Goal: Task Accomplishment & Management: Manage account settings

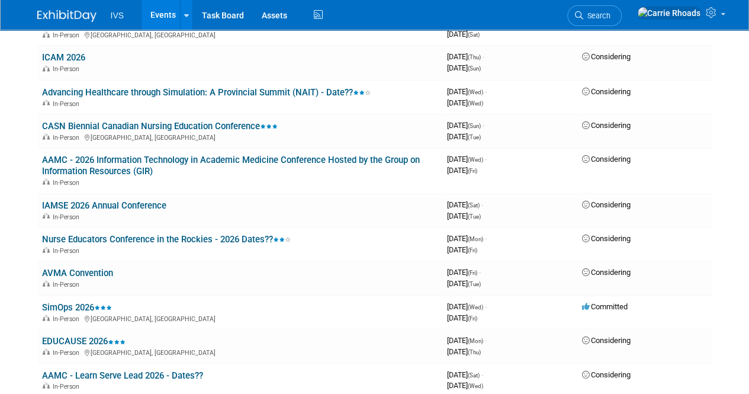
scroll to position [1278, 0]
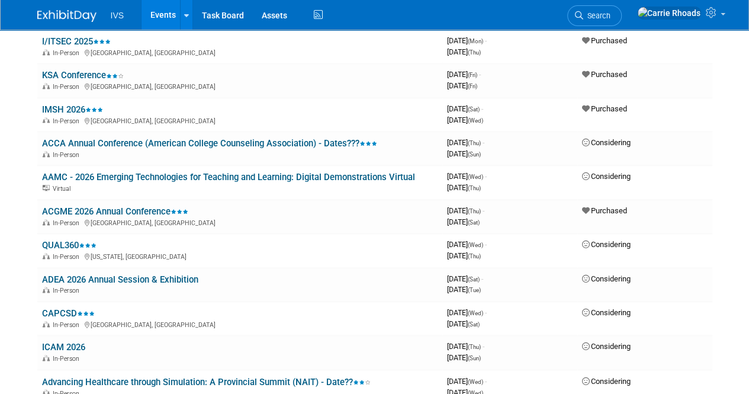
scroll to position [744, 0]
click at [69, 110] on link "IMSH 2026" at bounding box center [72, 110] width 61 height 11
click at [0, 0] on div at bounding box center [0, 0] width 0 height 0
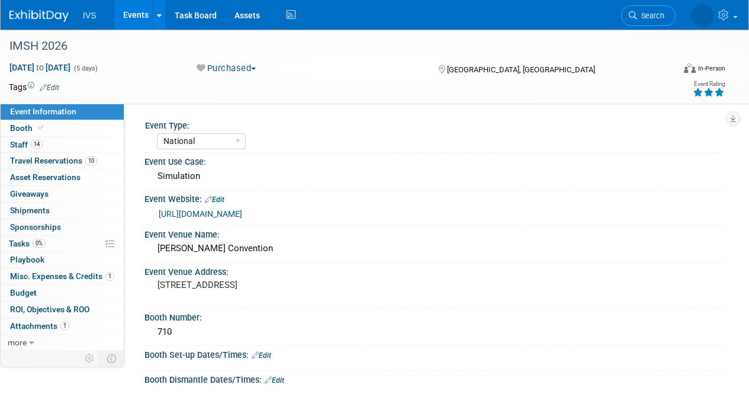
select select "National"
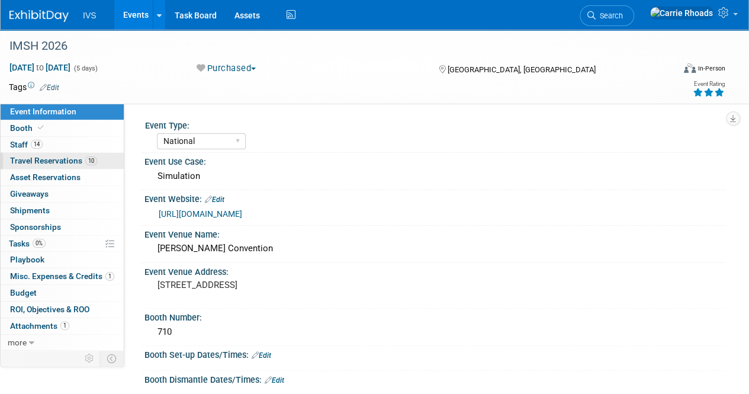
click at [36, 164] on span "Travel Reservations 10" at bounding box center [53, 160] width 87 height 9
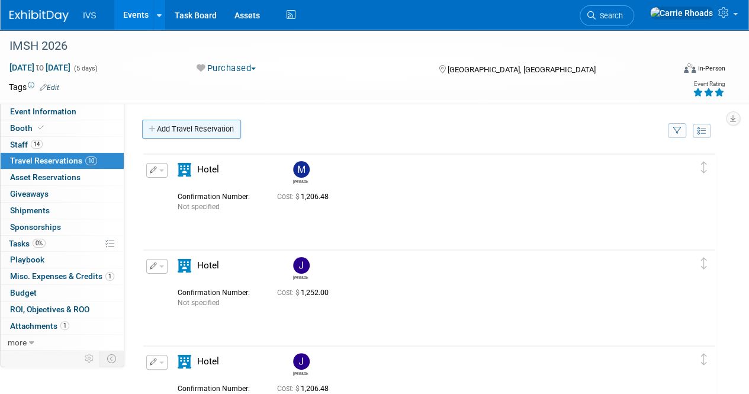
click at [195, 131] on link "Add Travel Reservation" at bounding box center [191, 129] width 99 height 19
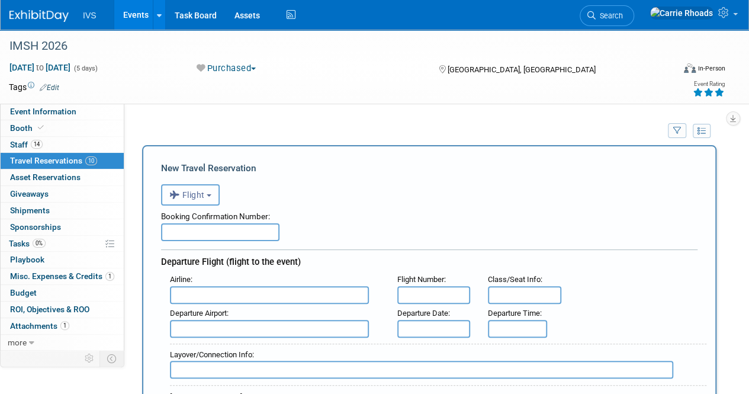
click at [219, 199] on button "Flight" at bounding box center [190, 194] width 59 height 21
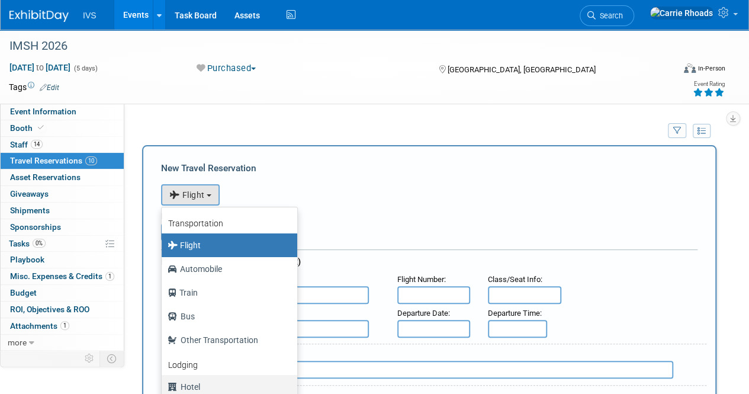
click at [200, 383] on label "Hotel" at bounding box center [227, 386] width 118 height 19
click at [163, 383] on input "Hotel" at bounding box center [160, 385] width 8 height 8
select select "6"
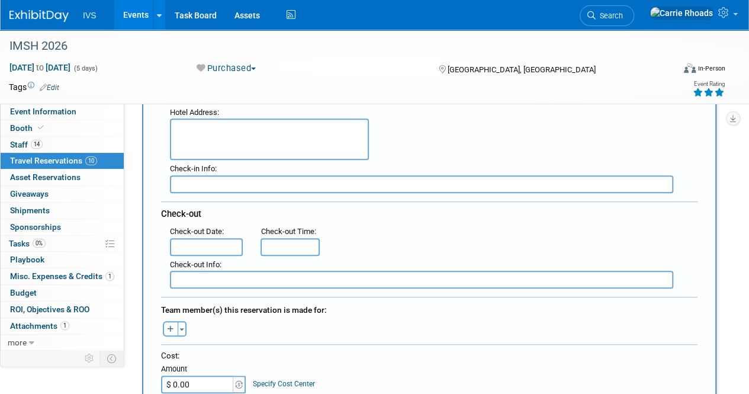
scroll to position [296, 0]
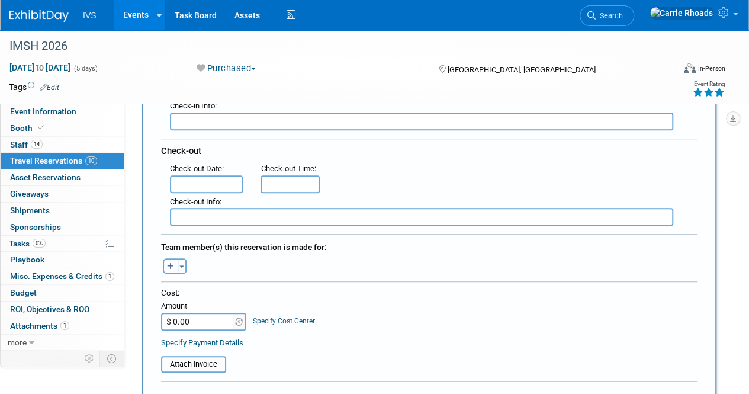
click at [175, 265] on button "button" at bounding box center [170, 265] width 15 height 15
select select
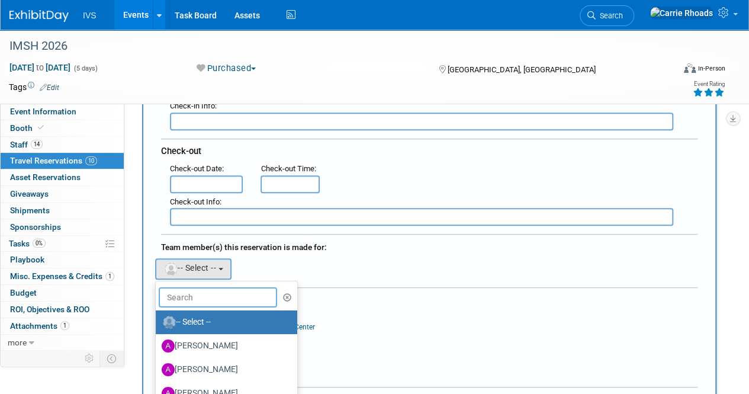
click at [211, 296] on input "text" at bounding box center [218, 297] width 118 height 20
click at [207, 293] on input "text" at bounding box center [218, 297] width 118 height 20
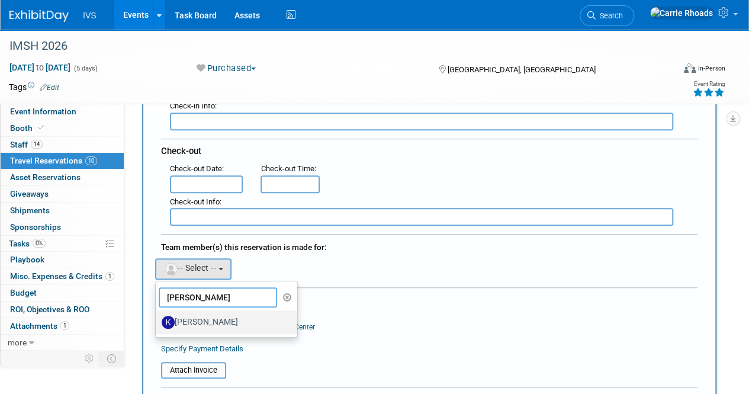
type input "[PERSON_NAME]"
click at [213, 320] on label "[PERSON_NAME]" at bounding box center [224, 322] width 124 height 19
click at [158, 320] on input "[PERSON_NAME]" at bounding box center [154, 321] width 8 height 8
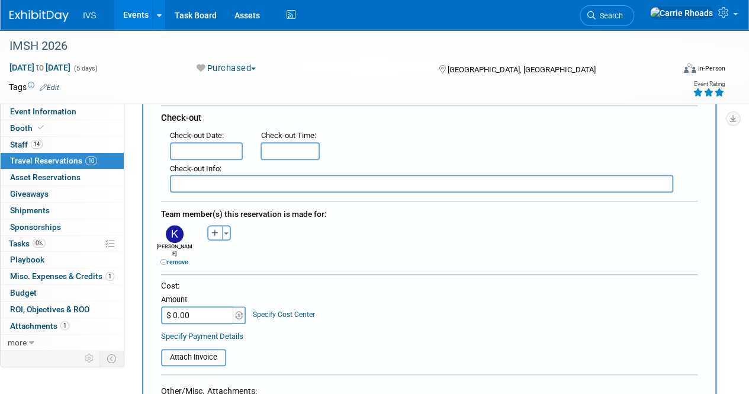
scroll to position [355, 0]
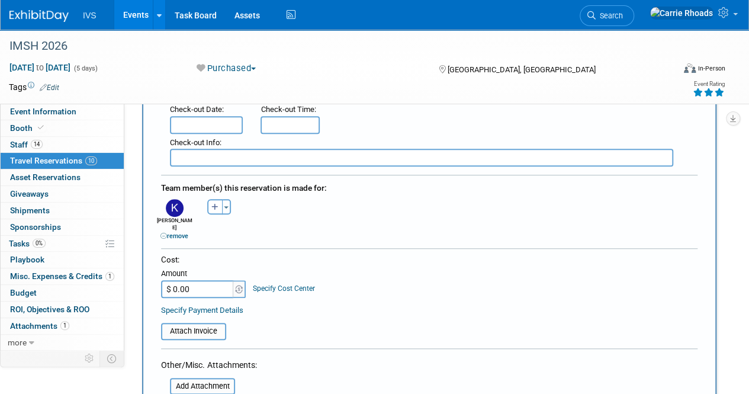
click at [201, 280] on input "$ 0.00" at bounding box center [198, 289] width 74 height 18
type input "$ 2,412.96"
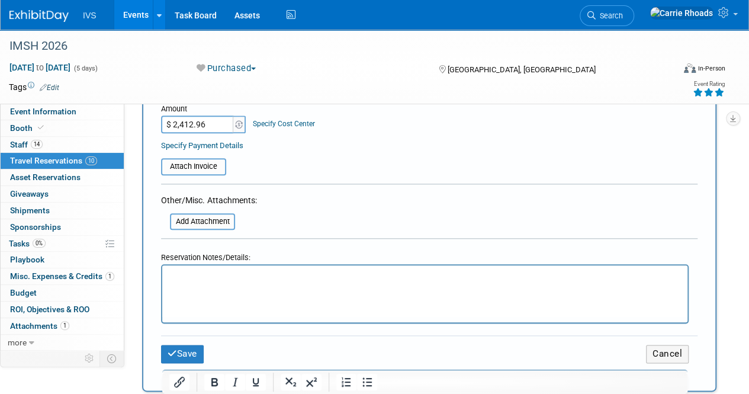
scroll to position [533, 0]
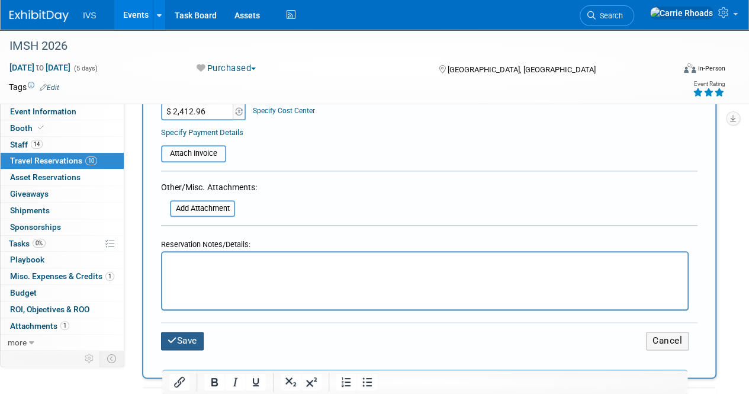
click at [195, 335] on button "Save" at bounding box center [182, 341] width 43 height 18
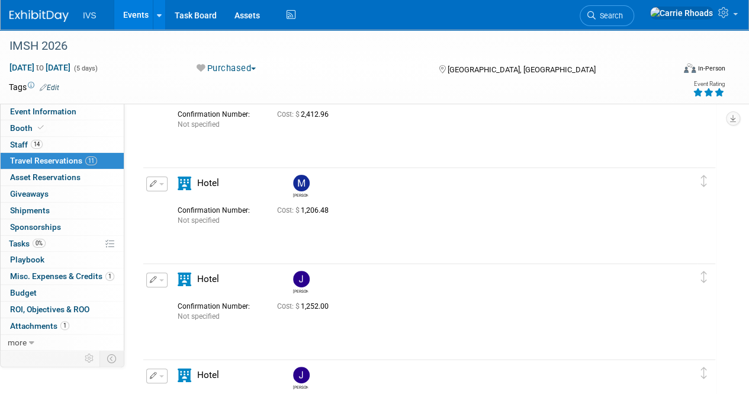
scroll to position [0, 0]
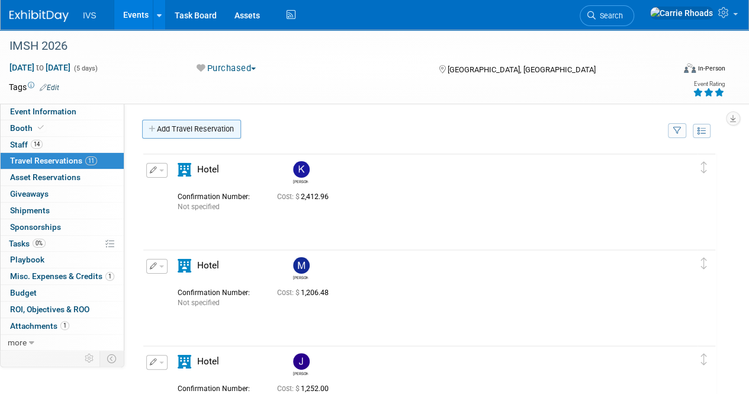
click at [188, 131] on link "Add Travel Reservation" at bounding box center [191, 129] width 99 height 19
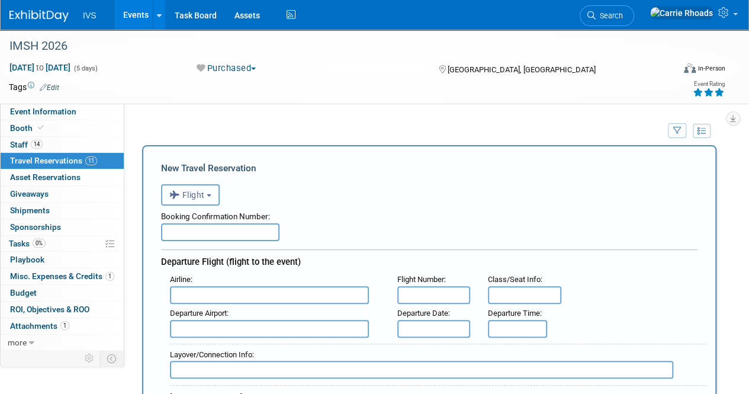
click at [208, 200] on button "Flight" at bounding box center [190, 194] width 59 height 21
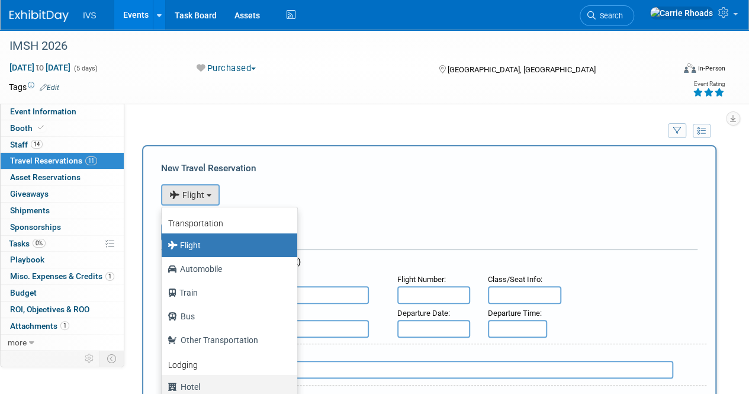
click at [205, 387] on label "Hotel" at bounding box center [227, 386] width 118 height 19
click at [163, 387] on input "Hotel" at bounding box center [160, 385] width 8 height 8
select select "6"
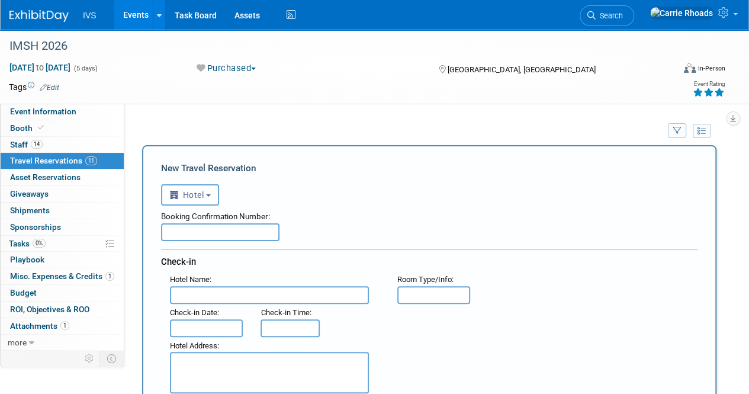
scroll to position [237, 0]
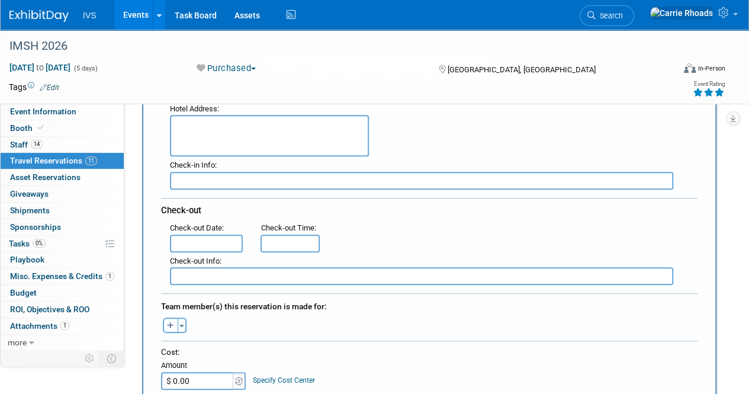
click at [173, 328] on button "button" at bounding box center [170, 324] width 15 height 15
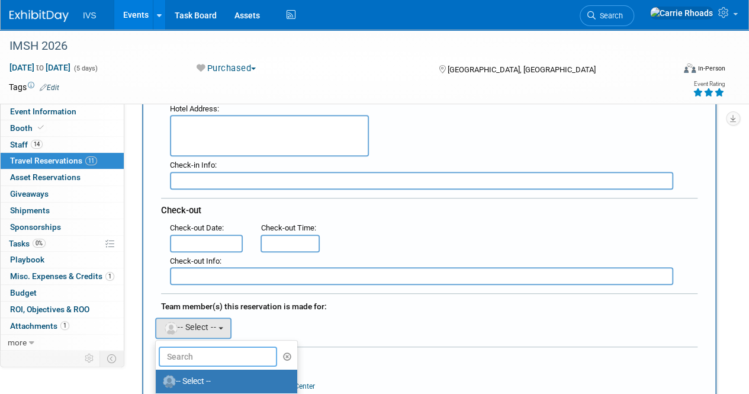
click at [204, 351] on input "text" at bounding box center [218, 356] width 118 height 20
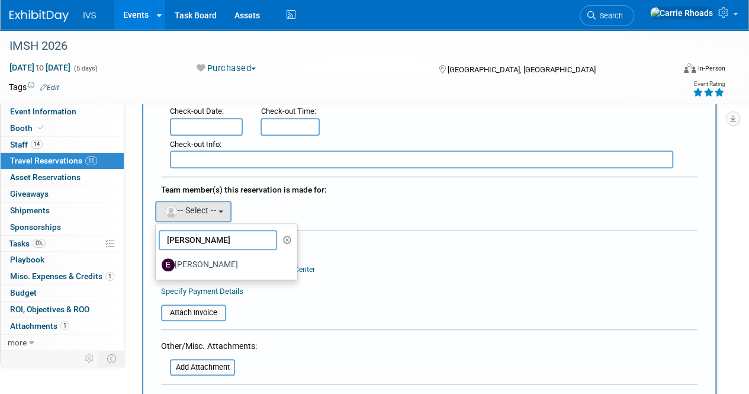
scroll to position [355, 0]
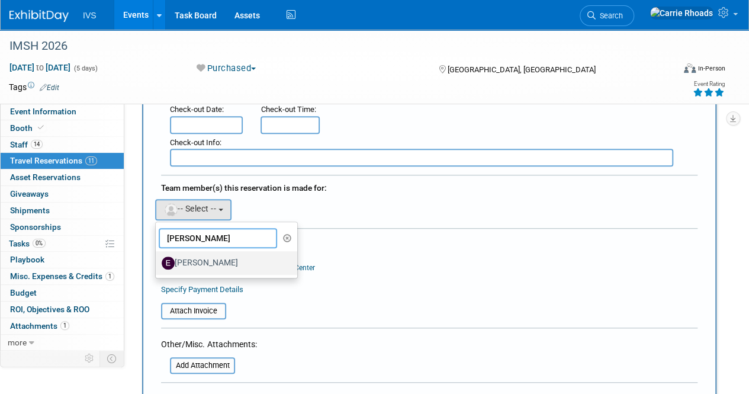
type input "[PERSON_NAME]"
click at [217, 254] on label "[PERSON_NAME]" at bounding box center [224, 262] width 124 height 19
click at [158, 258] on input "[PERSON_NAME]" at bounding box center [154, 262] width 8 height 8
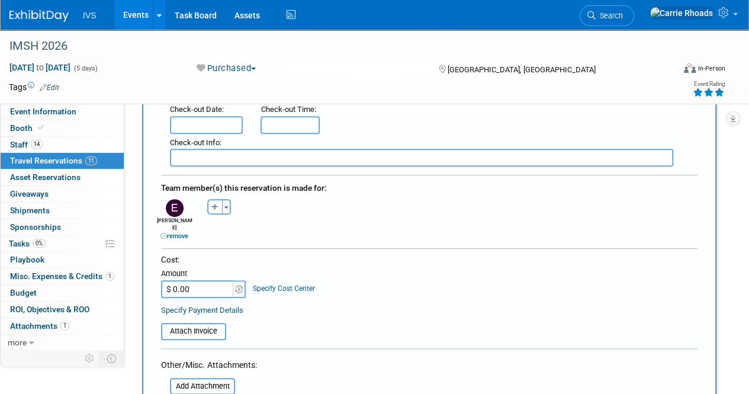
click at [200, 283] on input "$ 0.00" at bounding box center [198, 289] width 74 height 18
type input "$ 1,608.64"
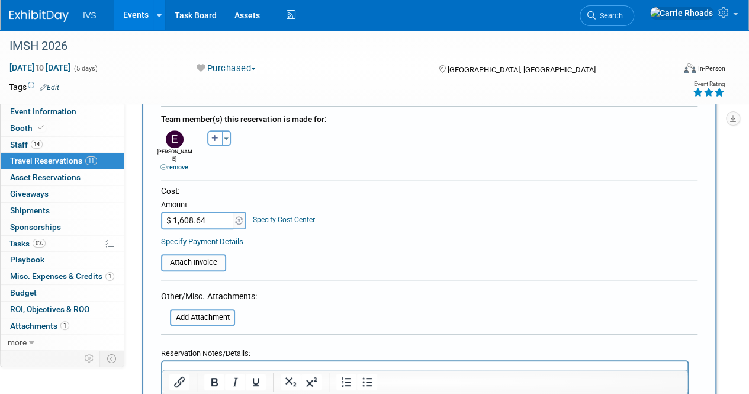
scroll to position [533, 0]
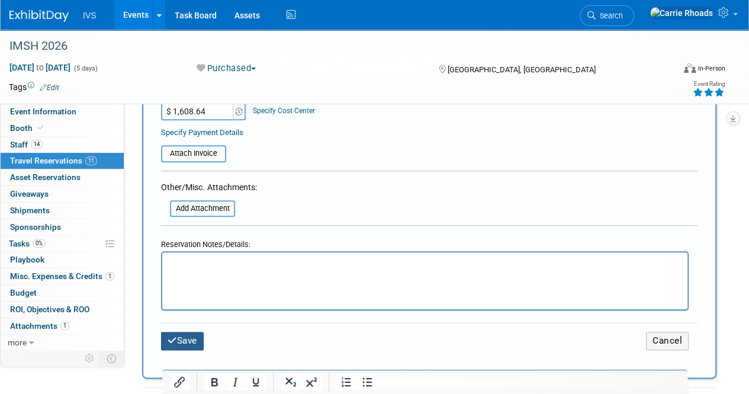
click at [191, 332] on button "Save" at bounding box center [182, 341] width 43 height 18
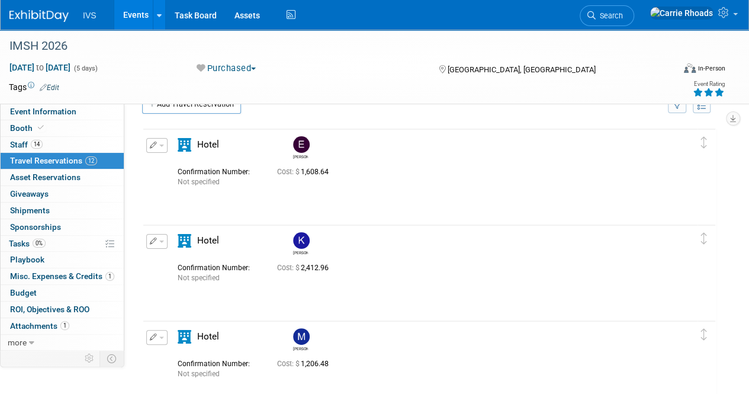
scroll to position [0, 0]
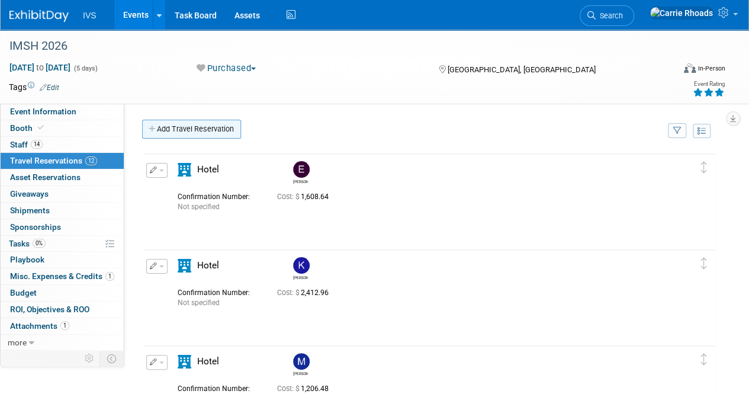
click at [205, 131] on link "Add Travel Reservation" at bounding box center [191, 129] width 99 height 19
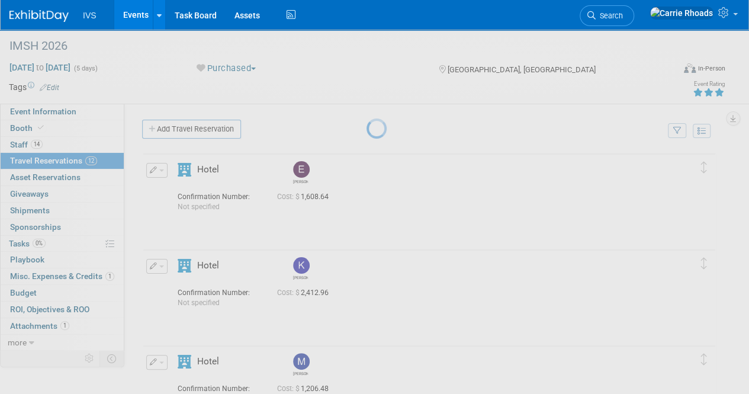
select select "833c4e37-890f-4dce-bbdf-e6f9575df308"
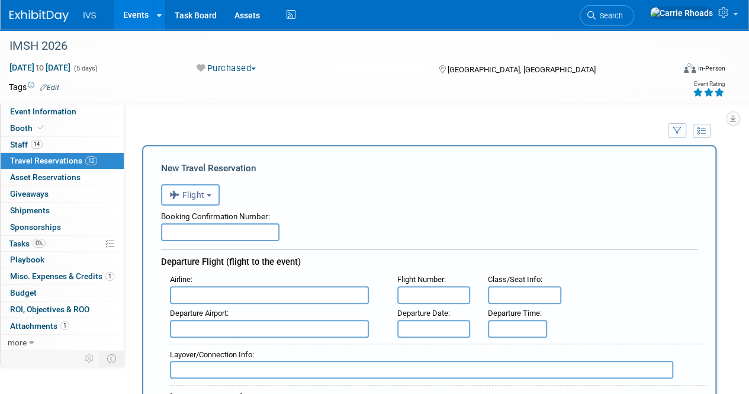
click at [202, 190] on span "Flight" at bounding box center [187, 194] width 36 height 9
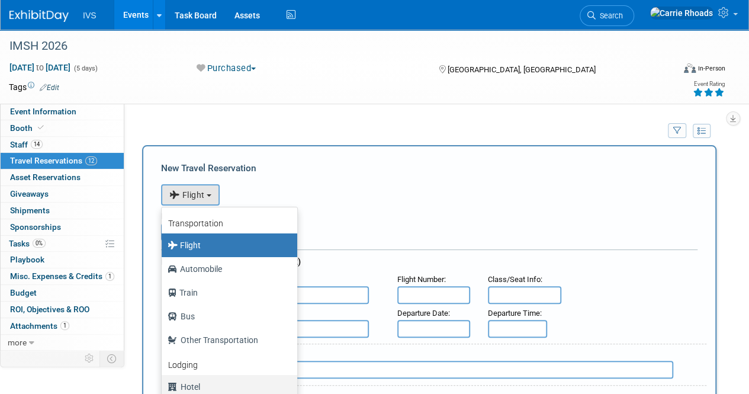
click at [206, 384] on label "Hotel" at bounding box center [227, 386] width 118 height 19
click at [163, 384] on input "Hotel" at bounding box center [160, 385] width 8 height 8
select select "6"
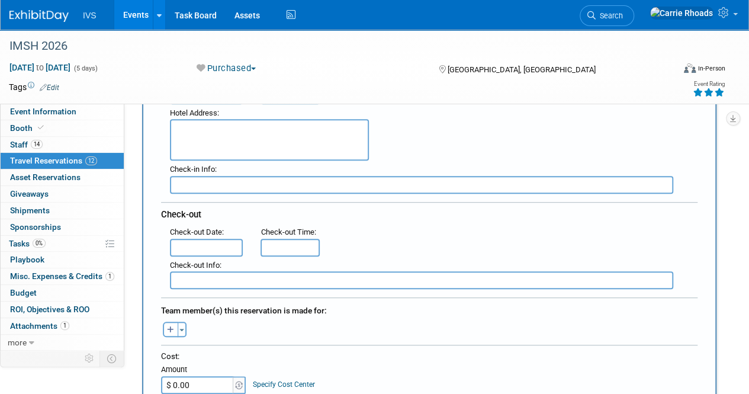
scroll to position [296, 0]
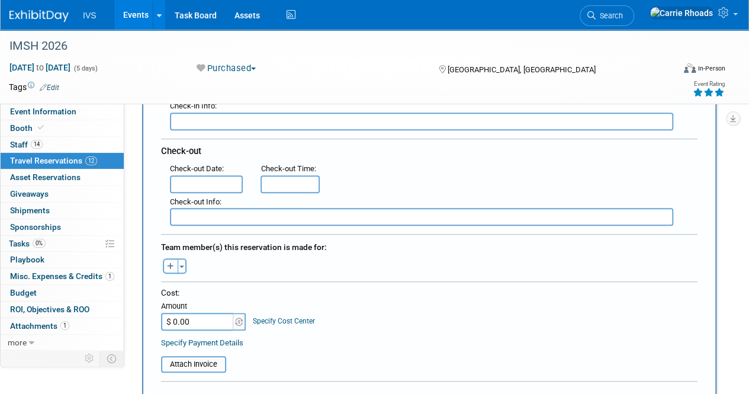
click at [172, 266] on icon "button" at bounding box center [170, 267] width 7 height 8
select select
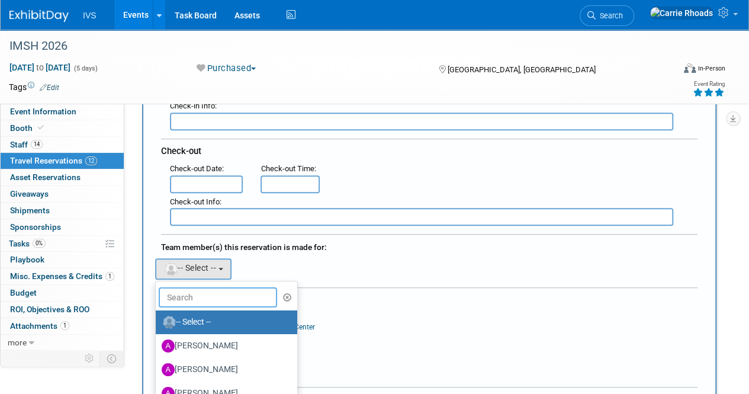
click at [197, 294] on input "text" at bounding box center [218, 297] width 118 height 20
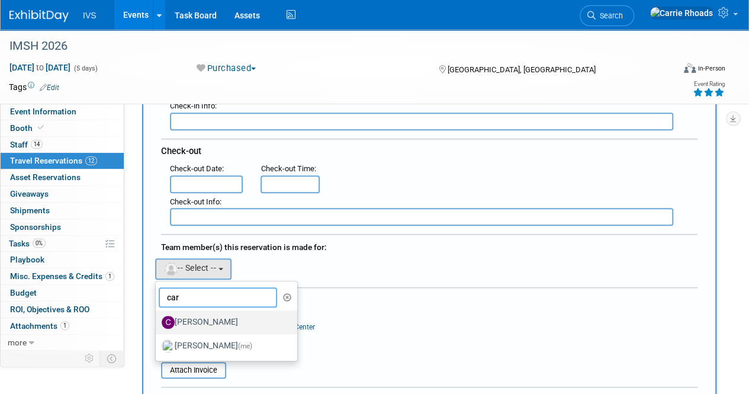
type input "car"
click at [203, 318] on label "[PERSON_NAME]" at bounding box center [224, 322] width 124 height 19
click at [158, 318] on input "[PERSON_NAME]" at bounding box center [154, 321] width 8 height 8
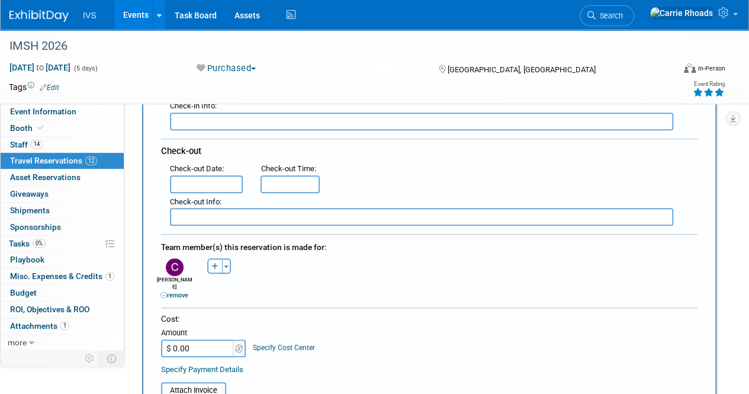
click at [199, 339] on input "$ 0.00" at bounding box center [198, 348] width 74 height 18
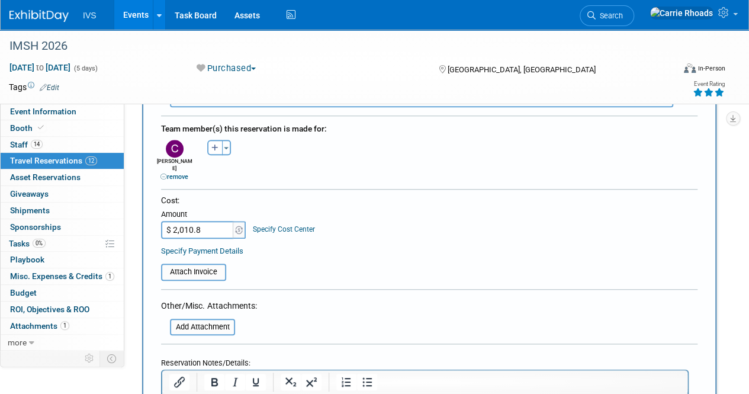
scroll to position [652, 0]
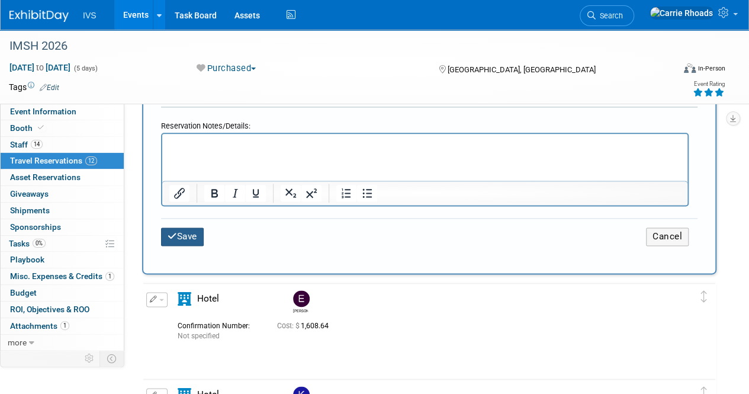
type input "$ 2,010.80"
click at [187, 227] on button "Save" at bounding box center [182, 236] width 43 height 18
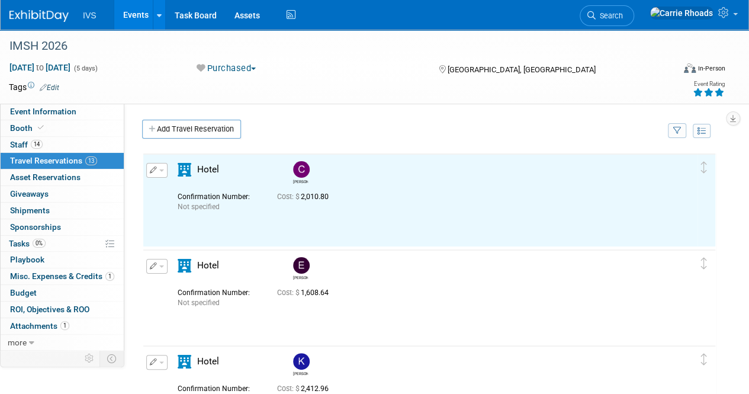
scroll to position [0, 0]
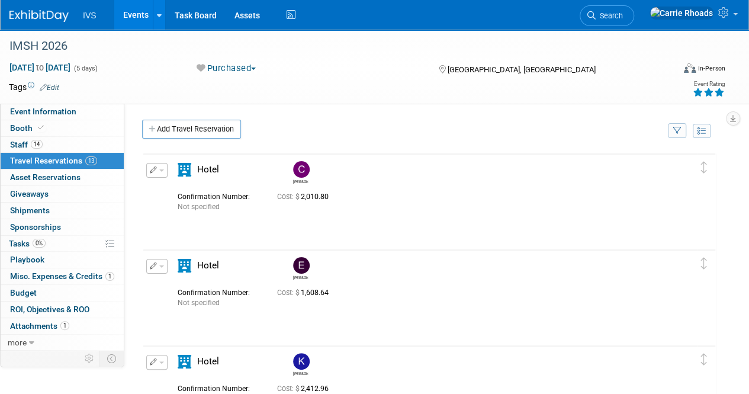
click at [159, 169] on button "button" at bounding box center [156, 170] width 21 height 15
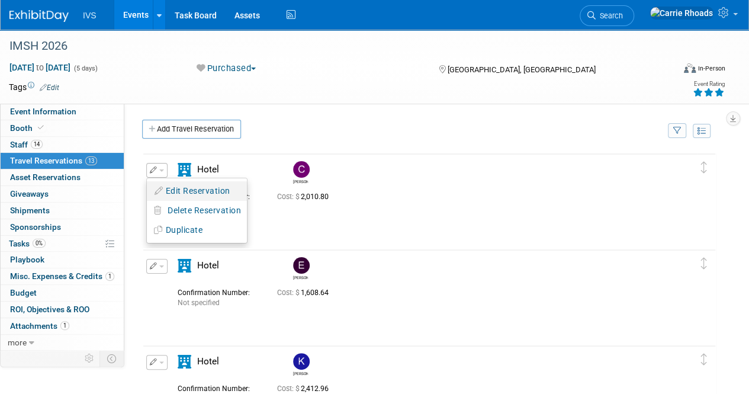
click at [173, 190] on button "Edit Reservation" at bounding box center [197, 190] width 100 height 17
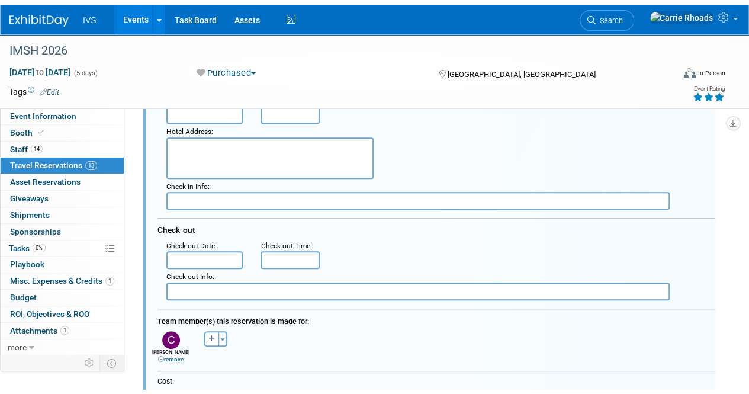
scroll to position [434, 0]
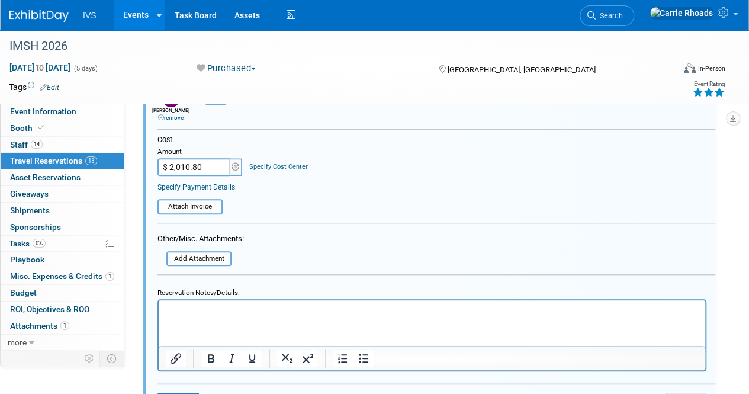
click at [296, 313] on p "Rich Text Area. Press ALT-0 for help." at bounding box center [432, 310] width 533 height 11
click at [284, 313] on p "Marketing: $939.00" at bounding box center [432, 310] width 533 height 11
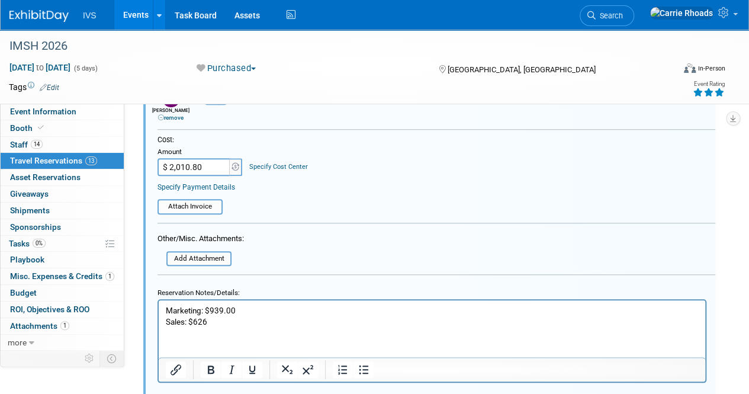
click at [288, 316] on p "Sales: $626" at bounding box center [432, 321] width 533 height 11
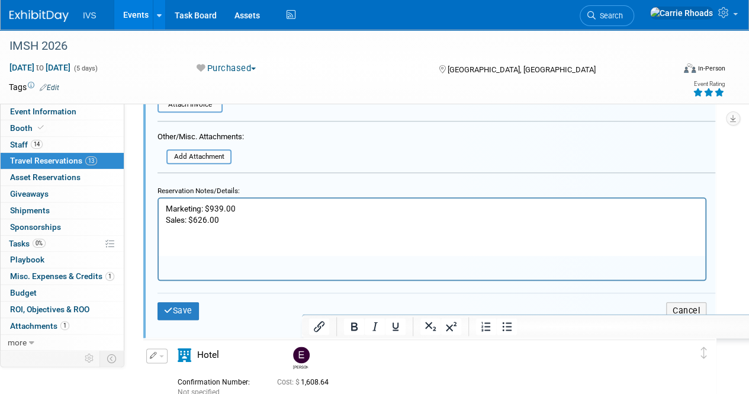
scroll to position [552, 0]
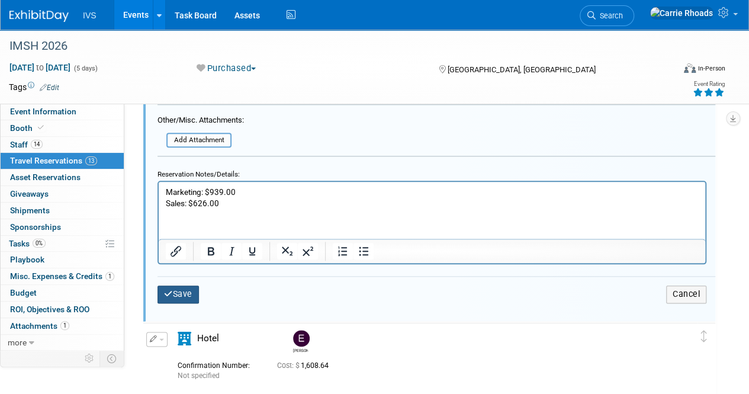
click at [178, 292] on button "Save" at bounding box center [178, 293] width 41 height 17
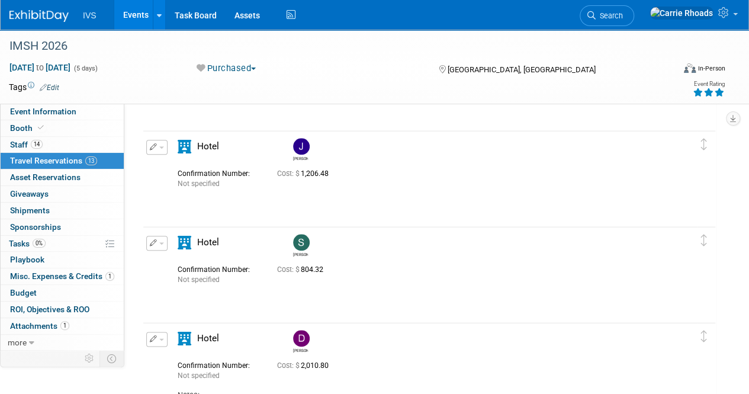
scroll to position [611, 0]
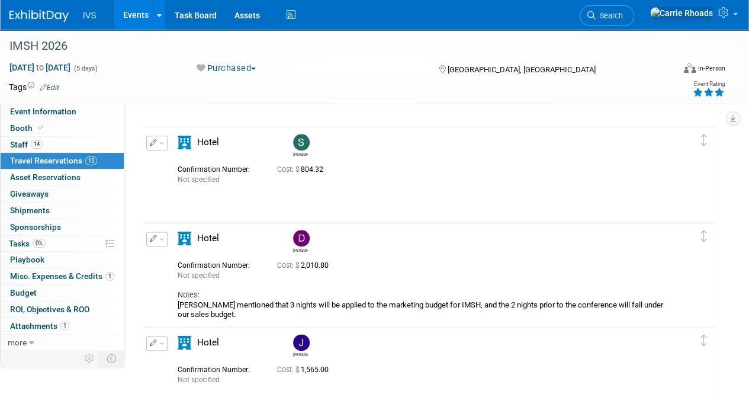
click at [154, 239] on icon "button" at bounding box center [154, 238] width 8 height 7
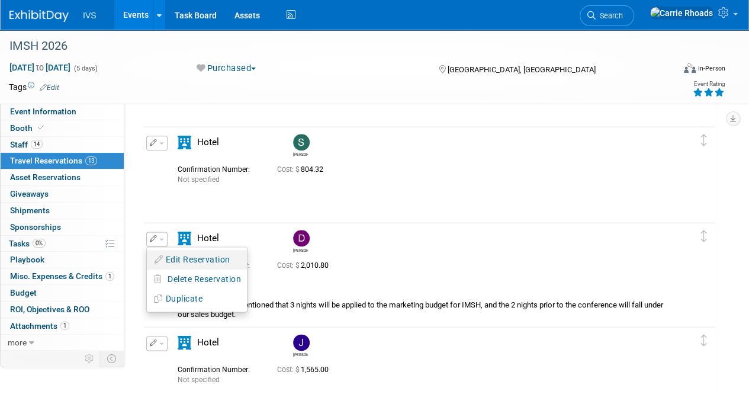
click at [167, 256] on button "Edit Reservation" at bounding box center [197, 259] width 100 height 17
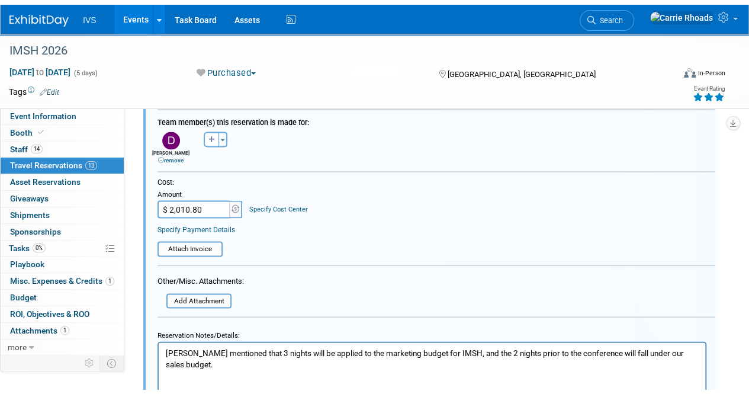
scroll to position [1173, 0]
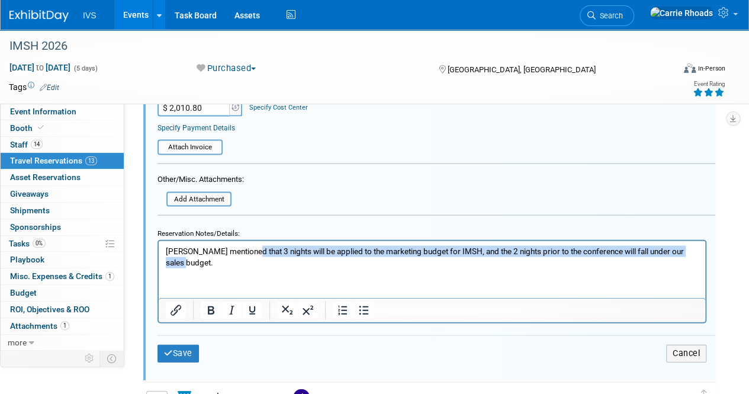
drag, startPoint x: 251, startPoint y: 252, endPoint x: 330, endPoint y: 268, distance: 80.5
click at [330, 268] on html "[PERSON_NAME] mentioned that 3 nights will be applied to the marketing budget f…" at bounding box center [432, 254] width 547 height 27
copy p "3 nights will be applied to the marketing budget for IMSH, and the 2 nights pri…"
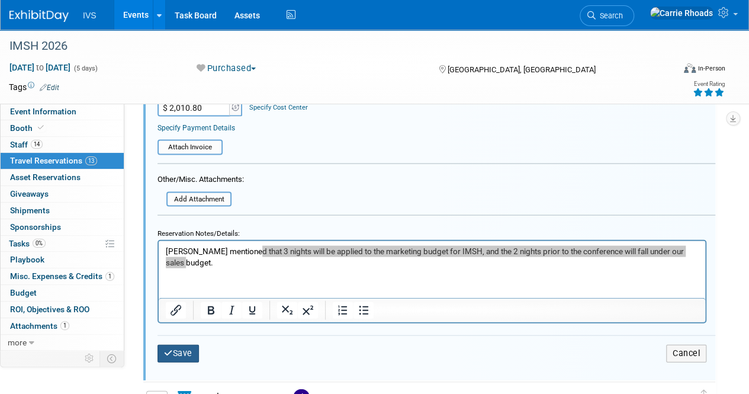
click at [180, 355] on button "Save" at bounding box center [178, 353] width 41 height 17
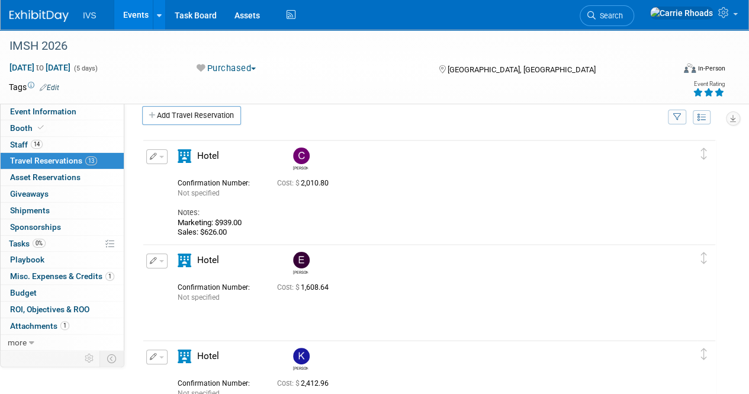
scroll to position [0, 0]
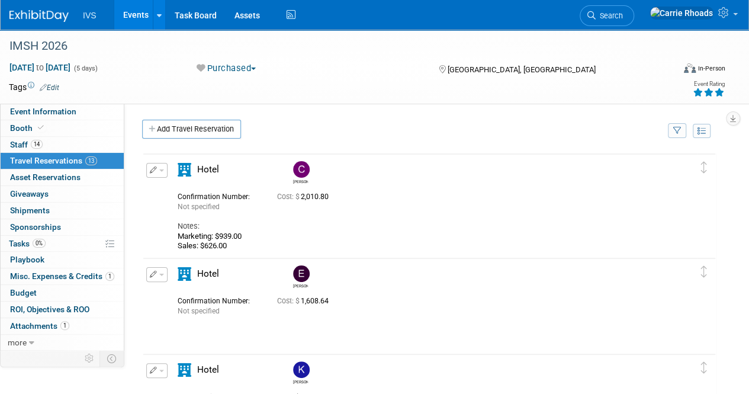
click at [163, 173] on button "button" at bounding box center [156, 170] width 21 height 15
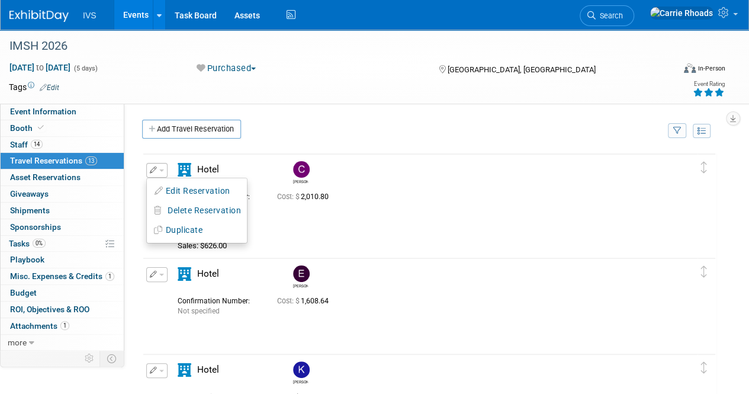
click at [189, 190] on button "Edit Reservation" at bounding box center [197, 190] width 100 height 17
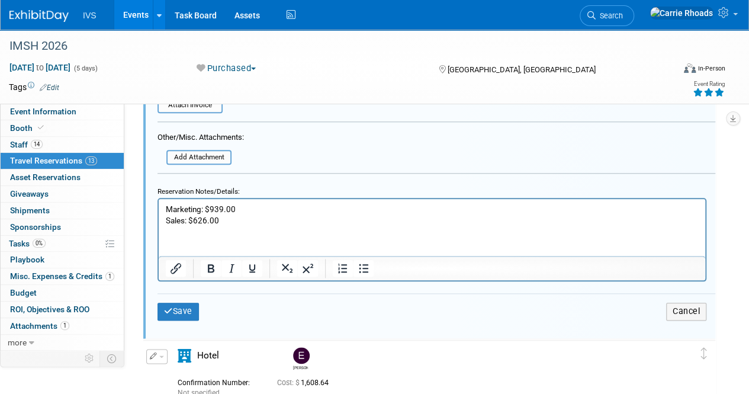
scroll to position [493, 0]
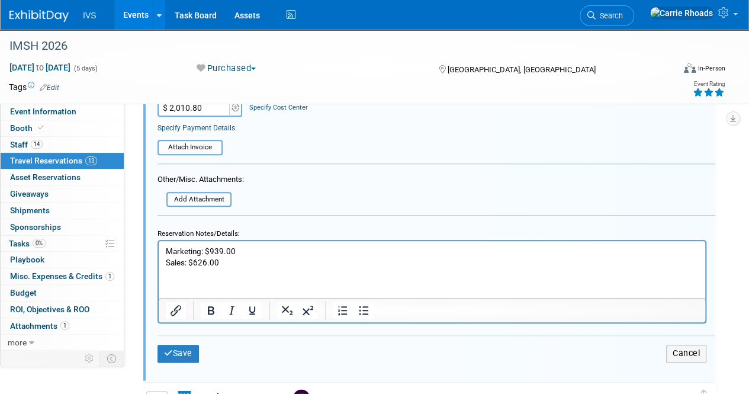
click at [165, 249] on body "Marketing: $939.00 Sales: $626.00" at bounding box center [432, 257] width 534 height 23
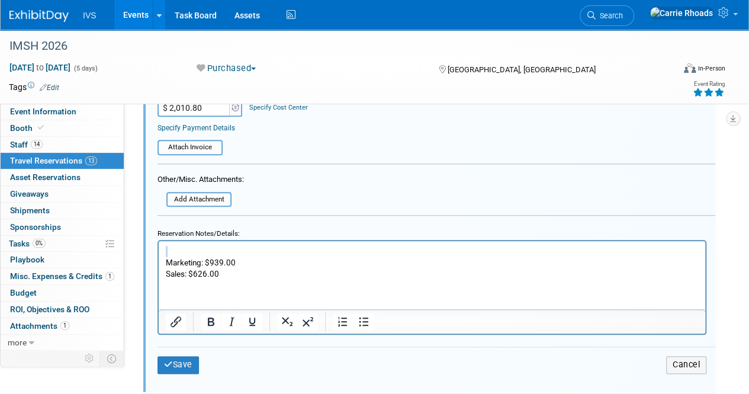
paste body "Rich Text Area. Press ALT-0 for help."
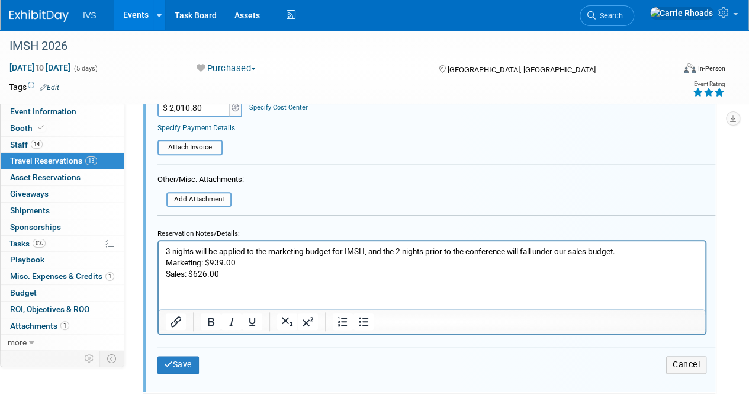
click at [294, 258] on p "Marketing: $939.00 Sales: $626.00" at bounding box center [432, 268] width 533 height 23
click at [295, 278] on p "Marketing: $939.00 + tax Sales: $626.00" at bounding box center [432, 268] width 533 height 23
click at [179, 360] on button "Save" at bounding box center [178, 364] width 41 height 17
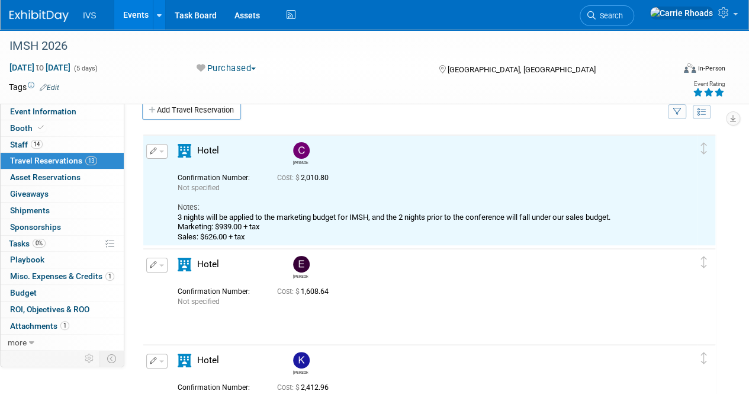
scroll to position [0, 0]
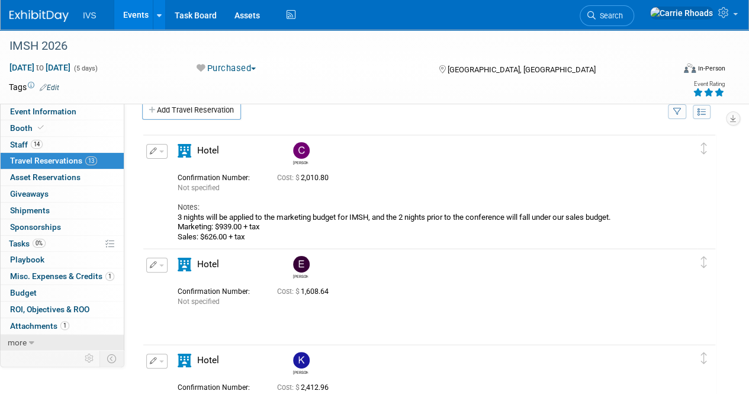
click at [27, 342] on link "more" at bounding box center [62, 343] width 123 height 16
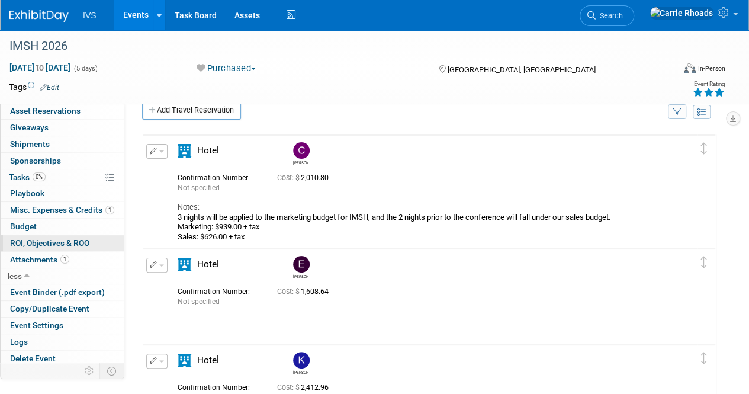
scroll to position [7, 0]
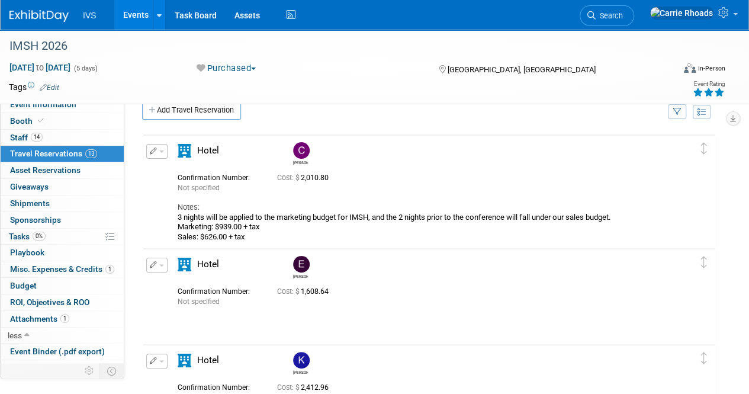
click at [164, 148] on button "button" at bounding box center [156, 151] width 21 height 15
click at [479, 292] on div "Cost: $ 1,608.64" at bounding box center [459, 291] width 364 height 9
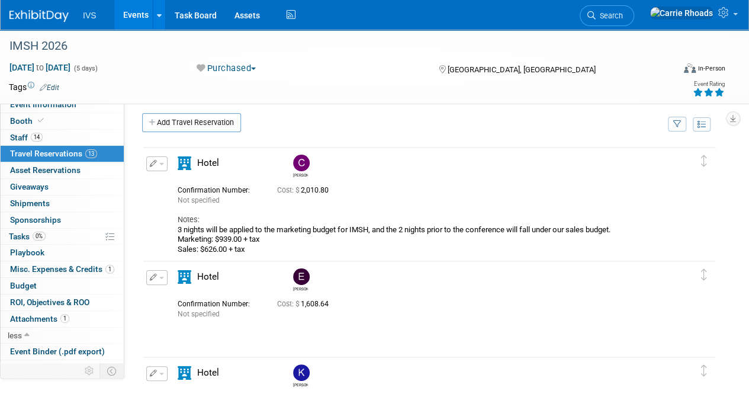
scroll to position [0, 0]
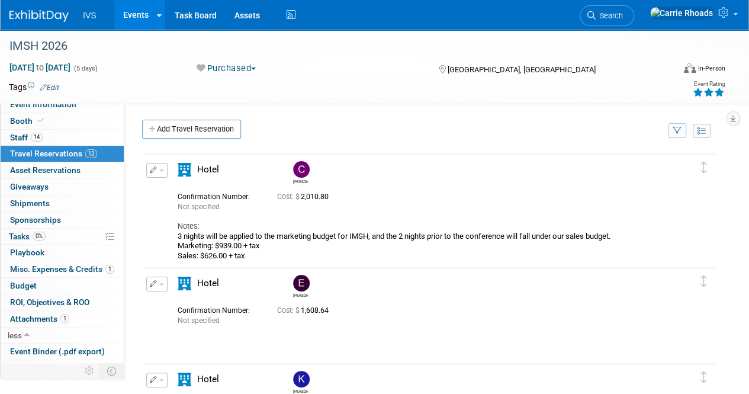
click at [153, 124] on link "Add Travel Reservation" at bounding box center [191, 129] width 99 height 19
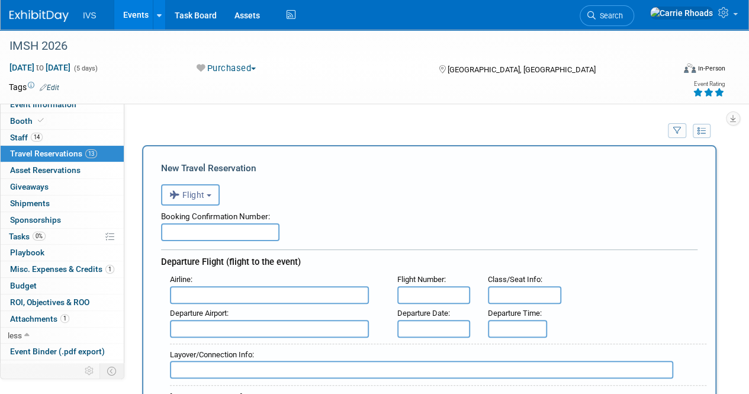
click at [211, 194] on b "button" at bounding box center [209, 195] width 5 height 2
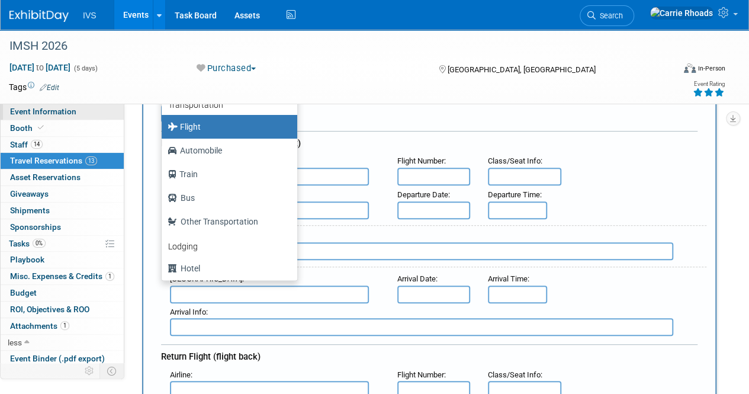
click at [28, 118] on link "Event Information" at bounding box center [62, 112] width 123 height 16
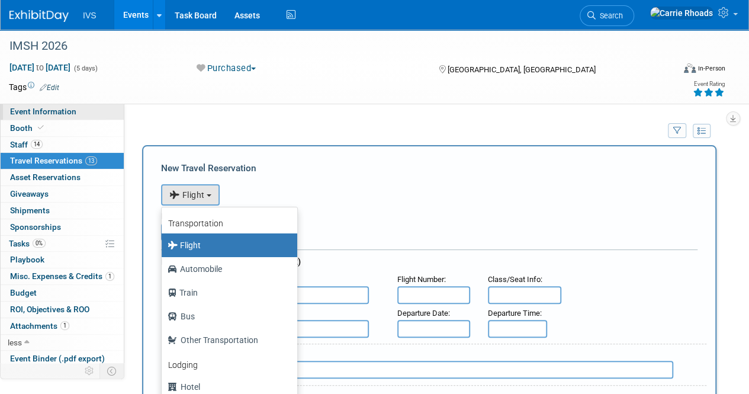
select select "National"
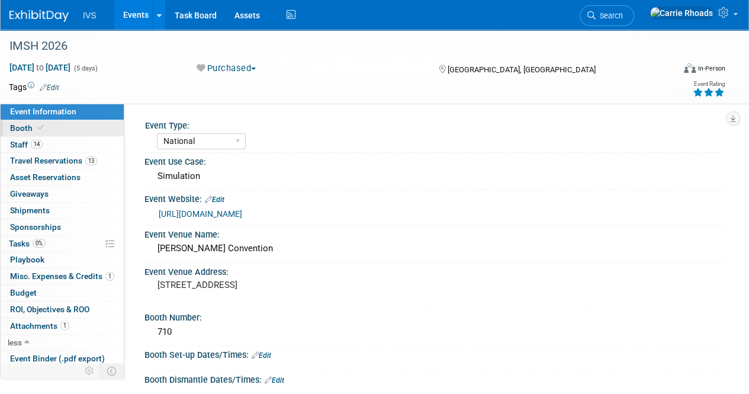
click at [24, 127] on span "Booth" at bounding box center [28, 127] width 36 height 9
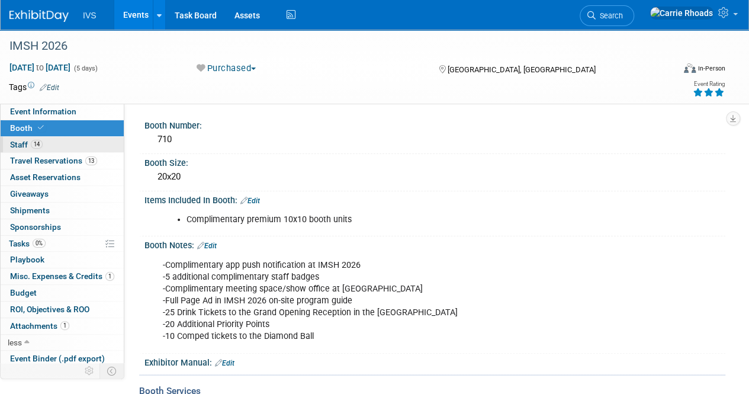
click at [27, 145] on span "Staff 14" at bounding box center [26, 144] width 33 height 9
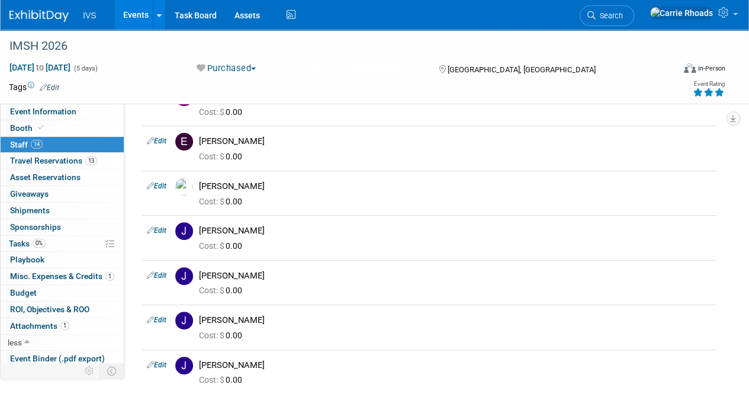
scroll to position [178, 0]
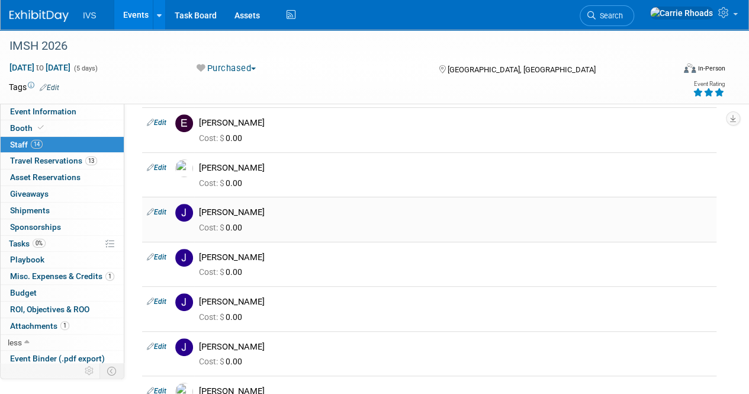
click at [158, 210] on link "Edit" at bounding box center [157, 212] width 20 height 8
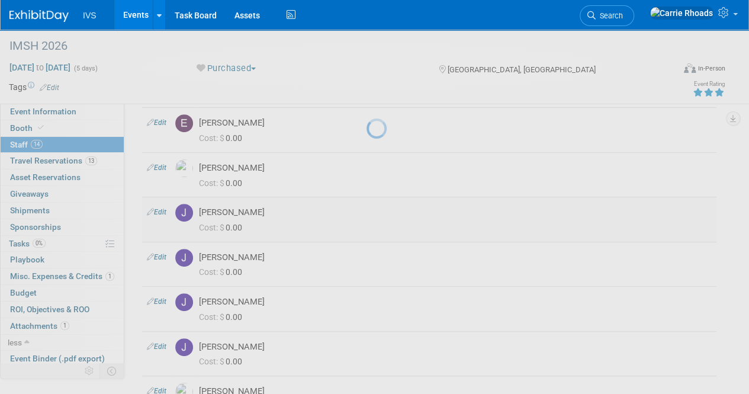
scroll to position [238, 0]
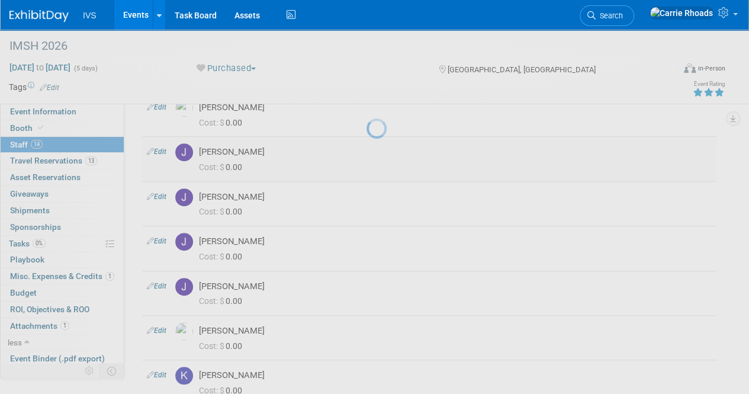
select select "bd20ca53-3382-4b6b-befa-39393eb0d8bb"
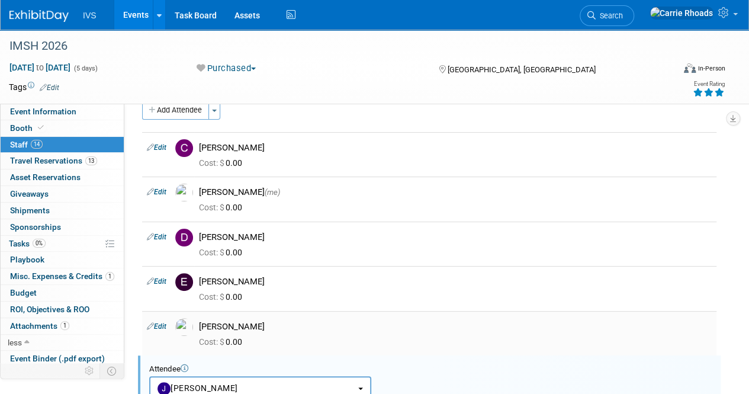
scroll to position [0, 0]
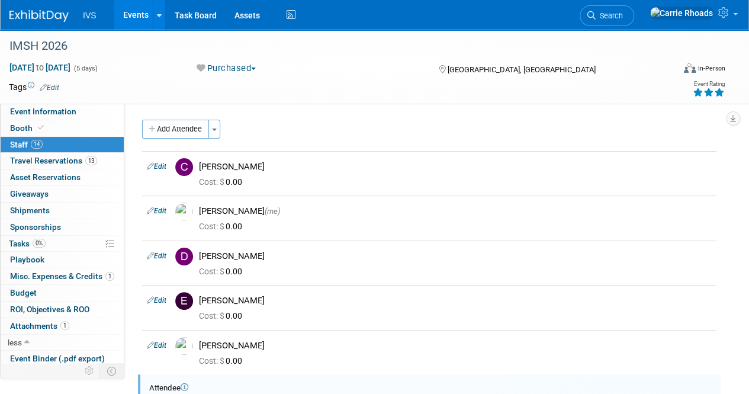
click at [31, 17] on img at bounding box center [38, 16] width 59 height 12
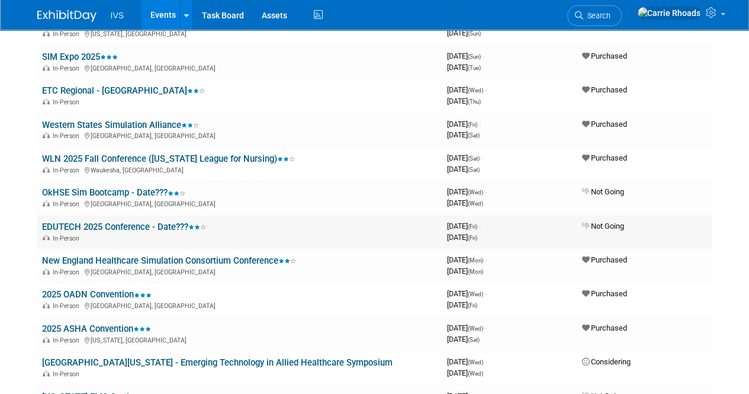
scroll to position [415, 0]
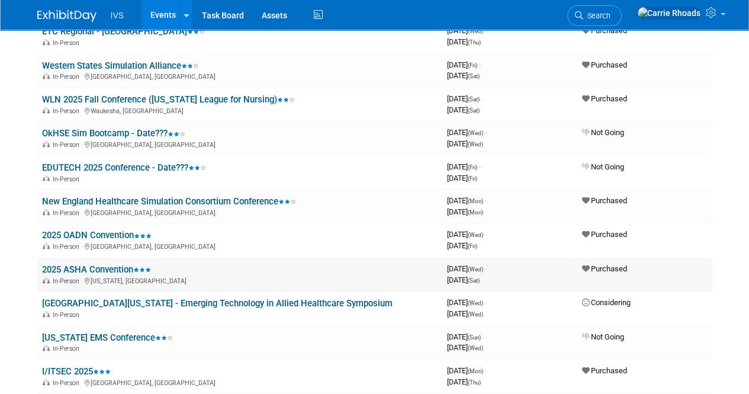
click at [91, 265] on link "2025 ASHA Convention" at bounding box center [96, 269] width 109 height 11
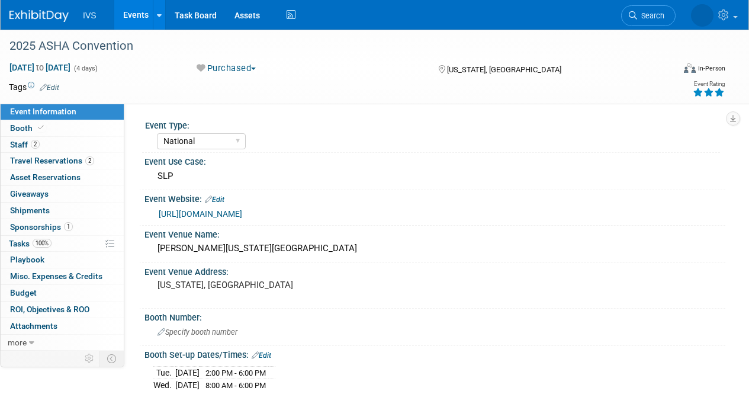
select select "National"
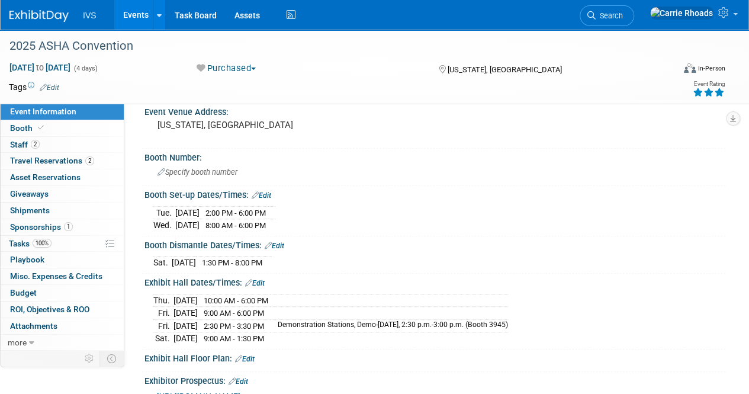
scroll to position [178, 0]
